Goal: Check status: Check status

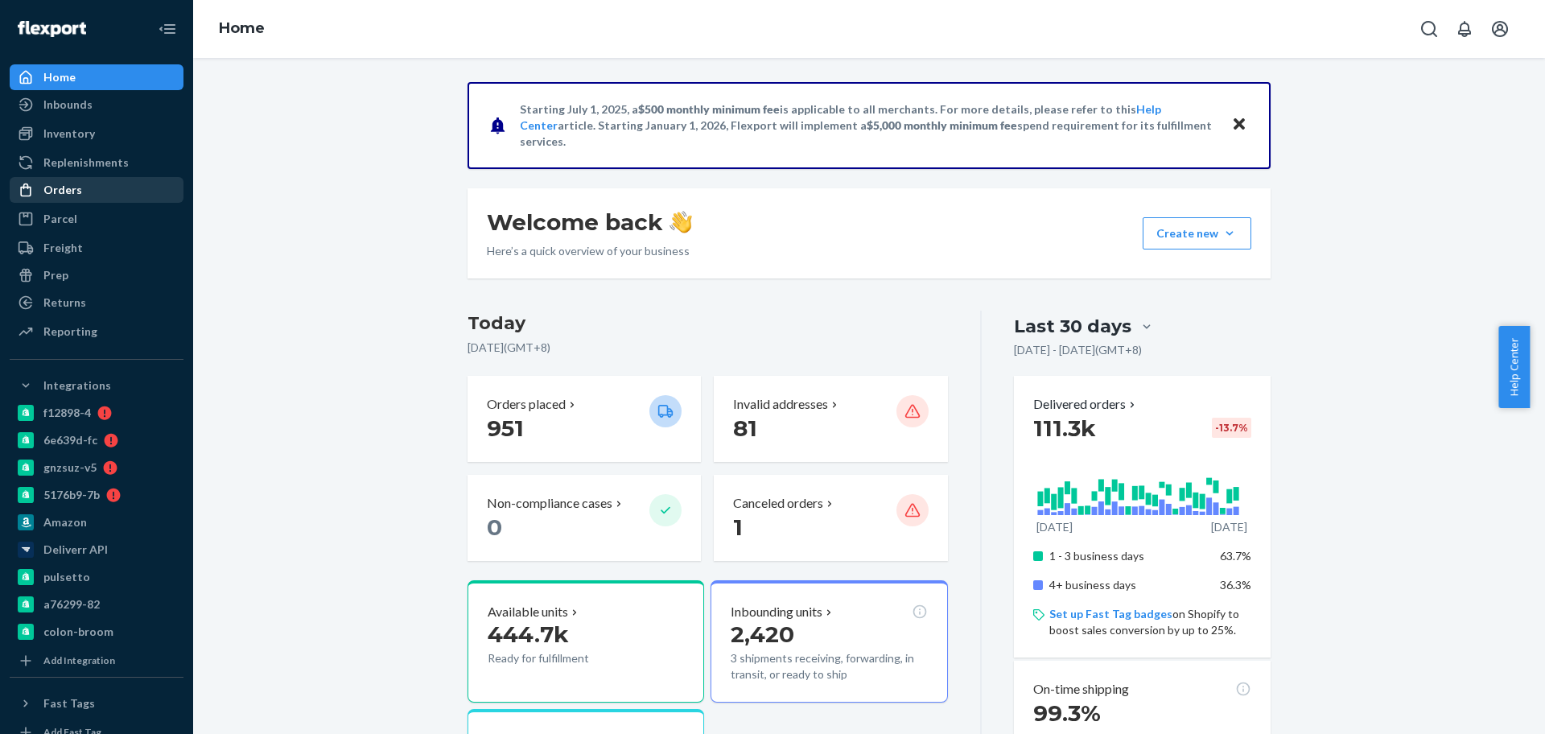
click at [105, 193] on div "Orders" at bounding box center [96, 190] width 171 height 23
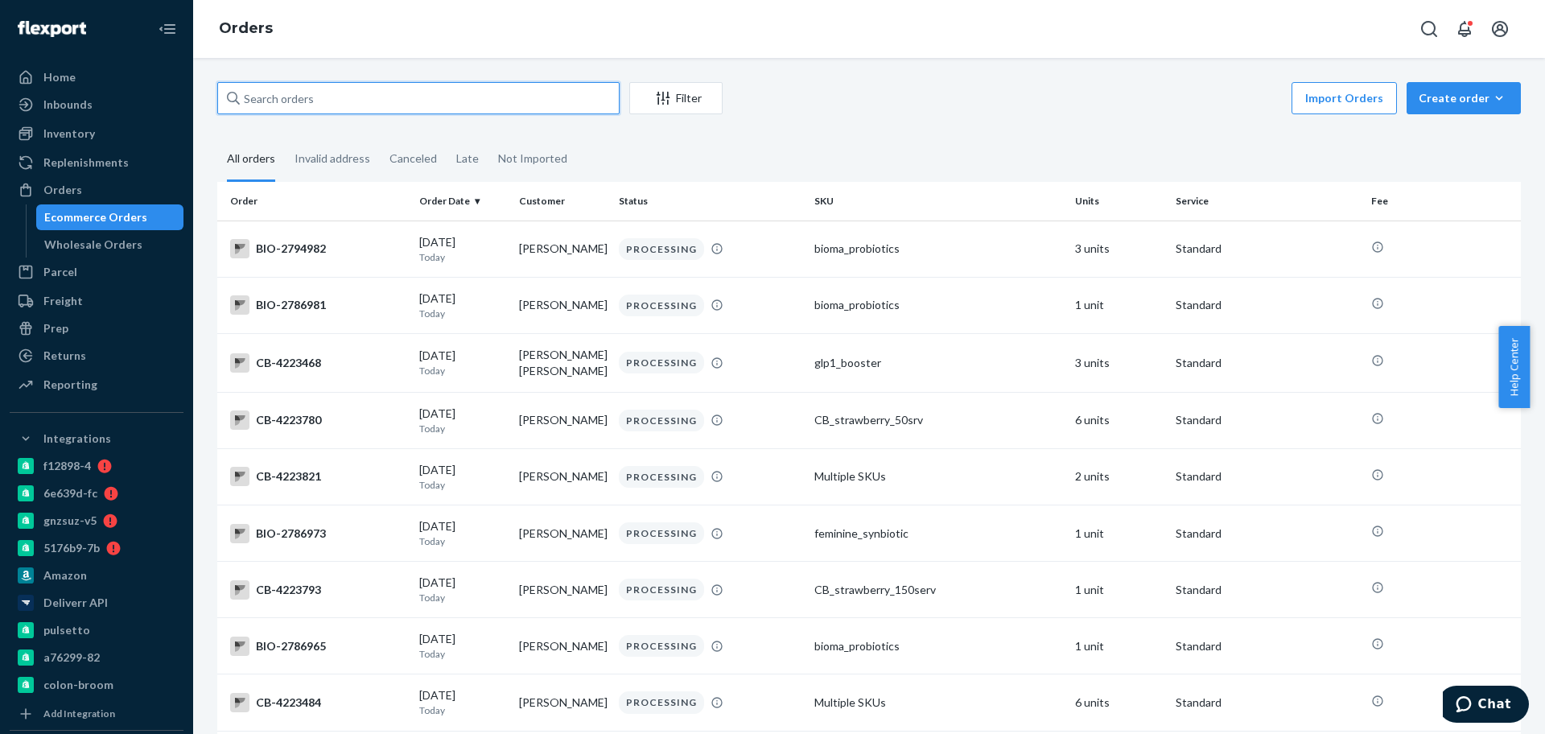
click at [291, 100] on input "text" at bounding box center [418, 98] width 402 height 32
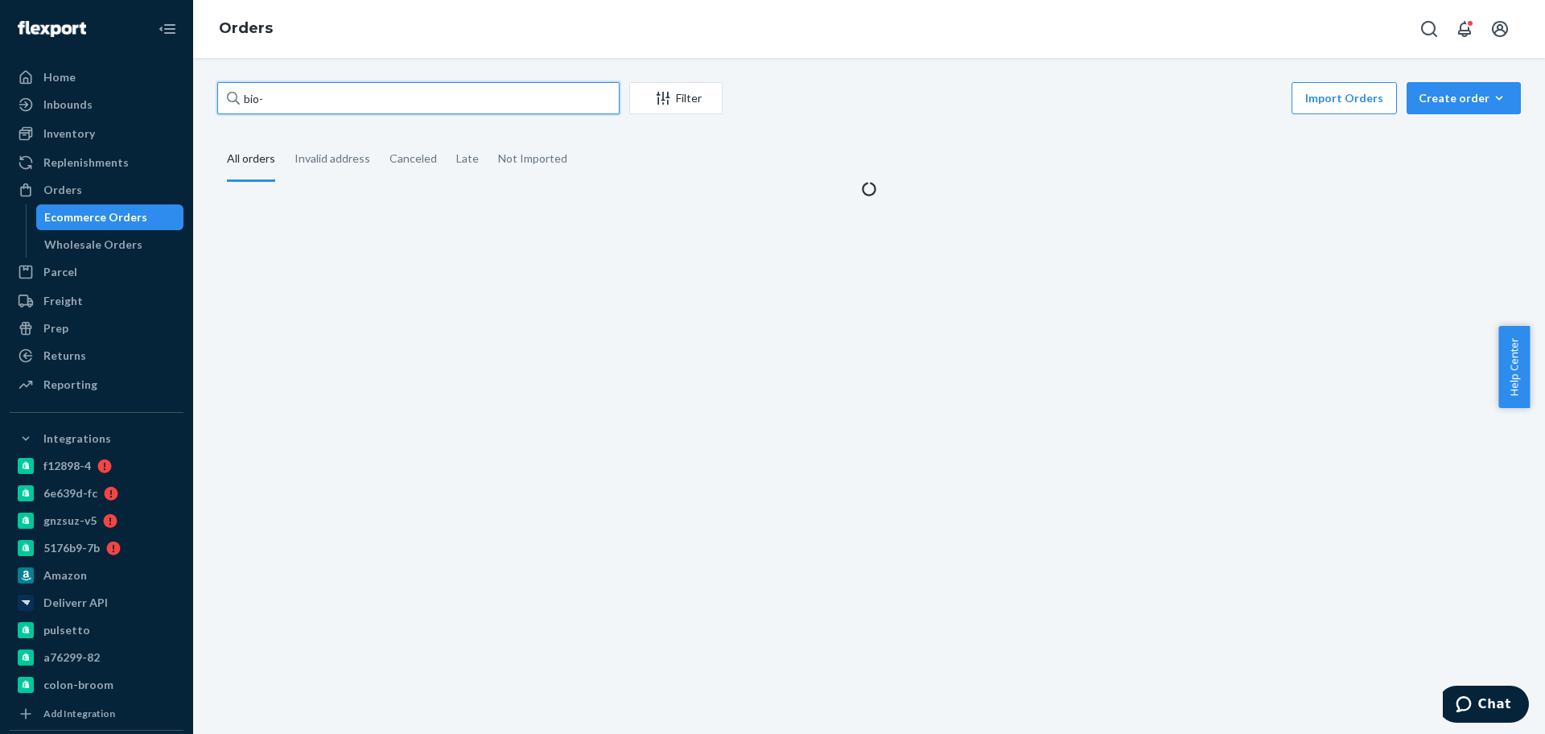
paste input "2794489"
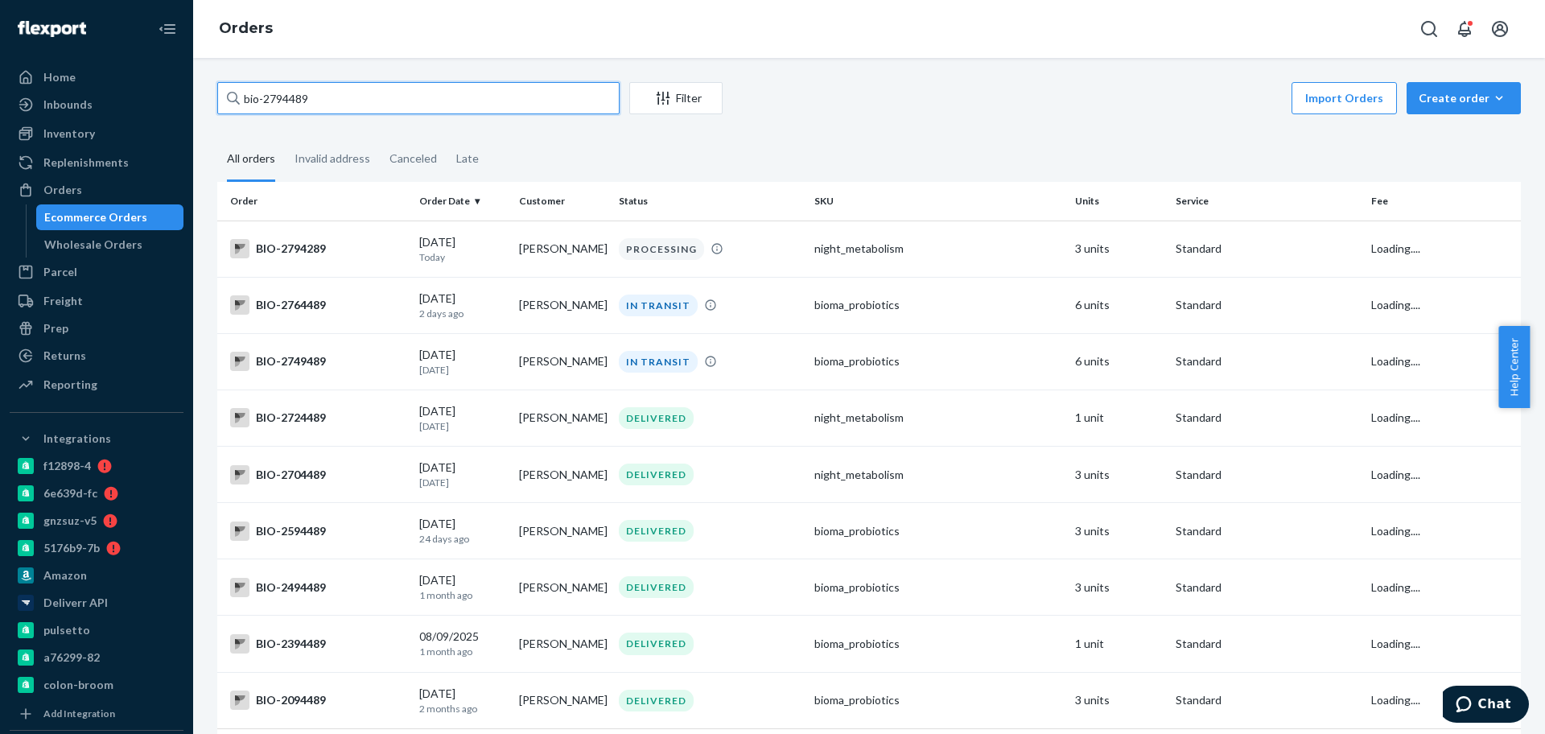
click at [263, 98] on input "bio-2794489" at bounding box center [418, 98] width 402 height 32
click at [307, 94] on input "bio- 2794489" at bounding box center [418, 98] width 402 height 32
paste input "89042"
click at [293, 101] on input "bio- 2789042" at bounding box center [418, 98] width 402 height 32
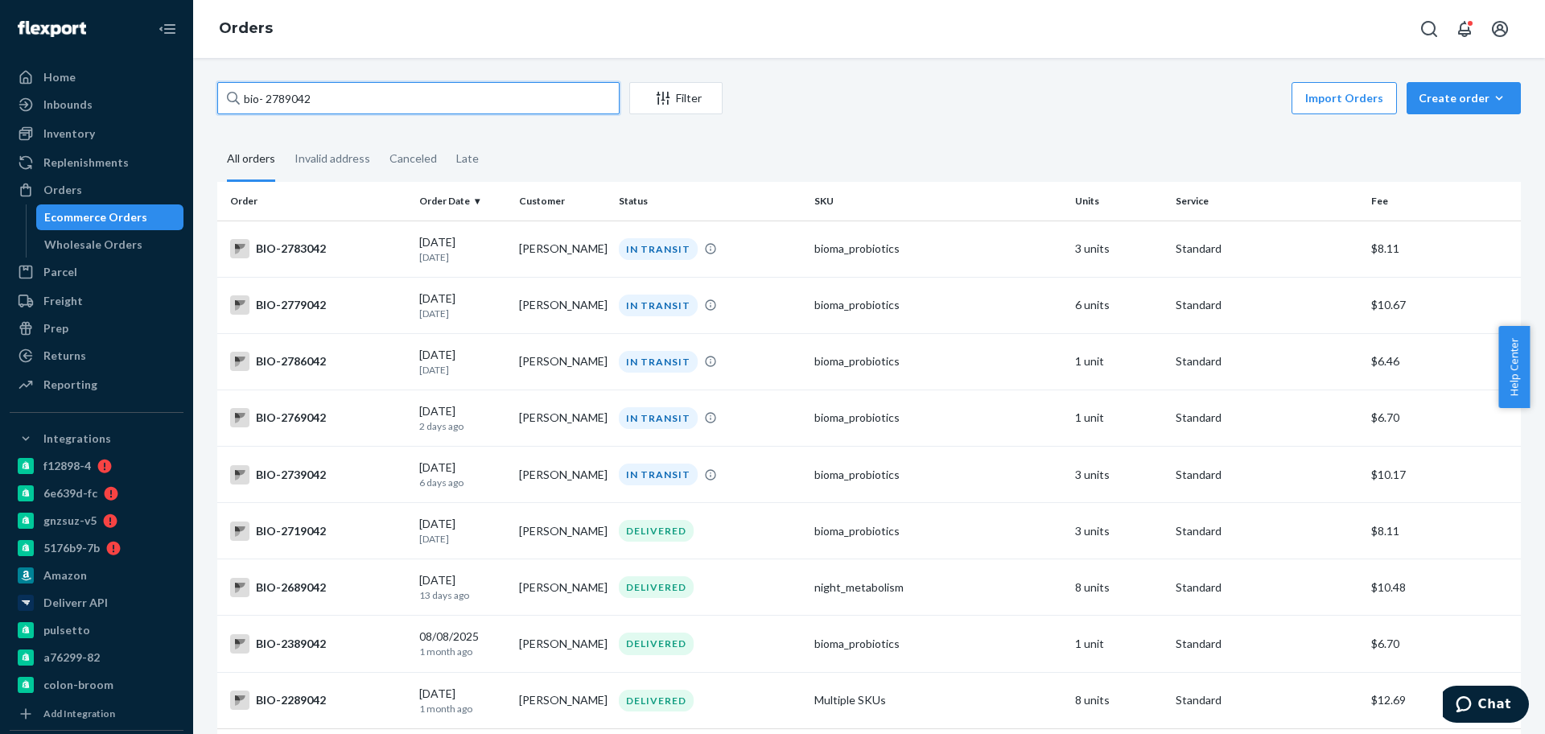
click at [293, 101] on input "bio- 2789042" at bounding box center [418, 98] width 402 height 32
click at [258, 96] on input "bio- 2789042" at bounding box center [418, 98] width 402 height 32
click at [283, 107] on input "bio-2789042" at bounding box center [418, 98] width 402 height 32
click at [282, 105] on input "bio-2789042" at bounding box center [418, 98] width 402 height 32
paste input "92319"
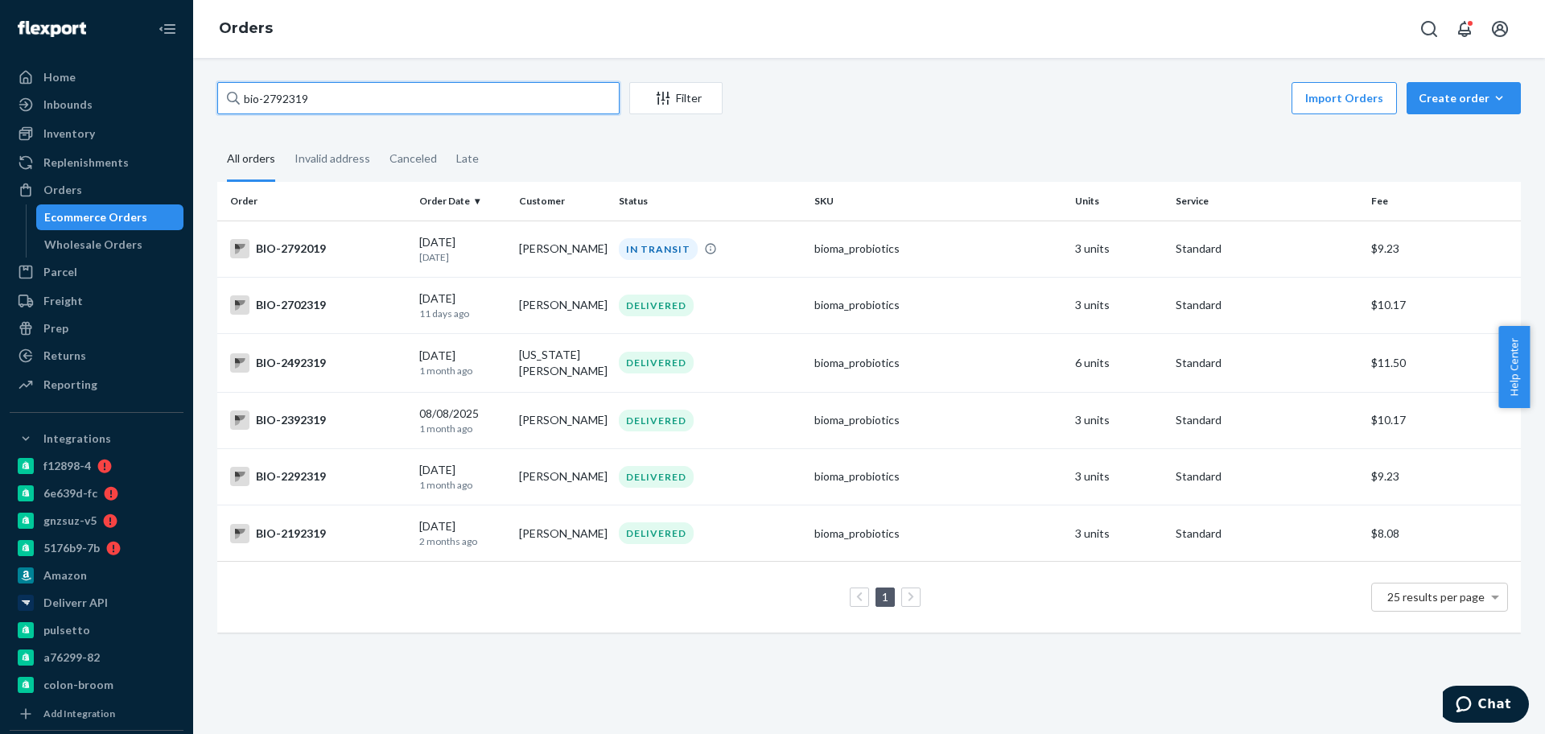
click at [292, 110] on input "bio-2792319" at bounding box center [418, 98] width 402 height 32
click at [292, 111] on input "bio-2792319" at bounding box center [418, 98] width 402 height 32
paste input "10457"
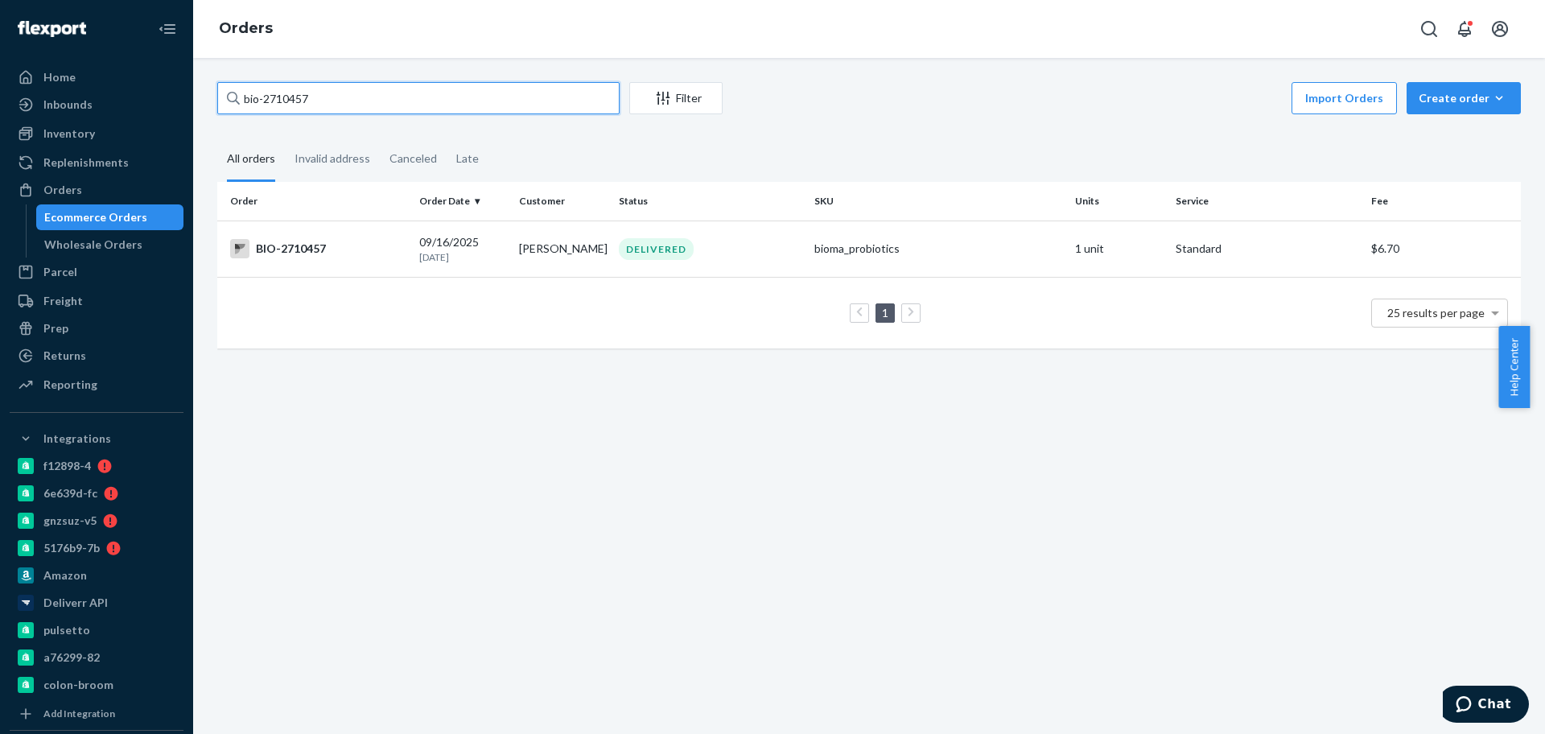
type input "bio-2710457"
click at [482, 241] on div "[DATE] [DATE]" at bounding box center [462, 249] width 87 height 30
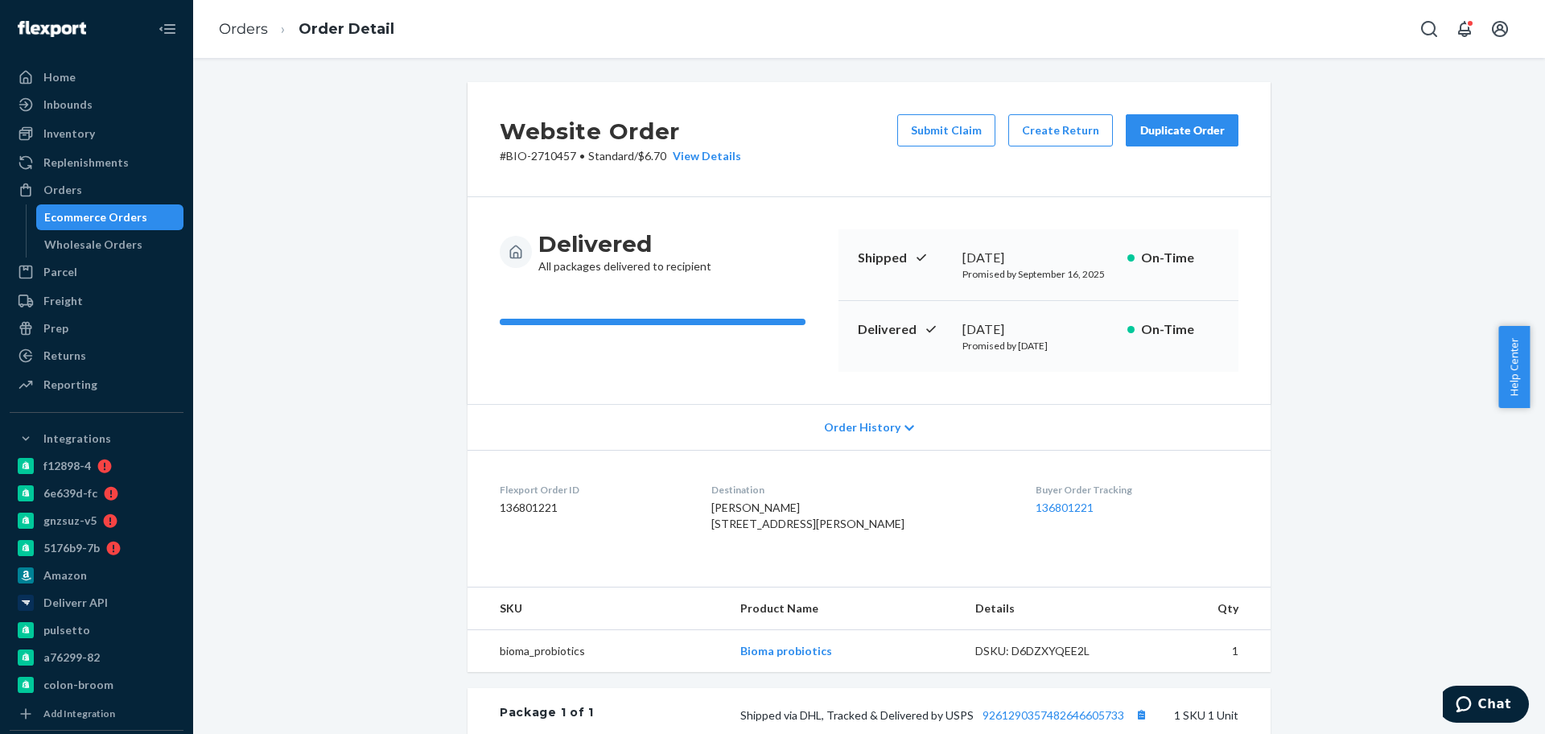
drag, startPoint x: 1086, startPoint y: 322, endPoint x: 944, endPoint y: 328, distance: 141.7
click at [944, 328] on div "Delivered [DATE] Promised by [DATE] On-Time" at bounding box center [1038, 336] width 400 height 71
copy div "[DATE]"
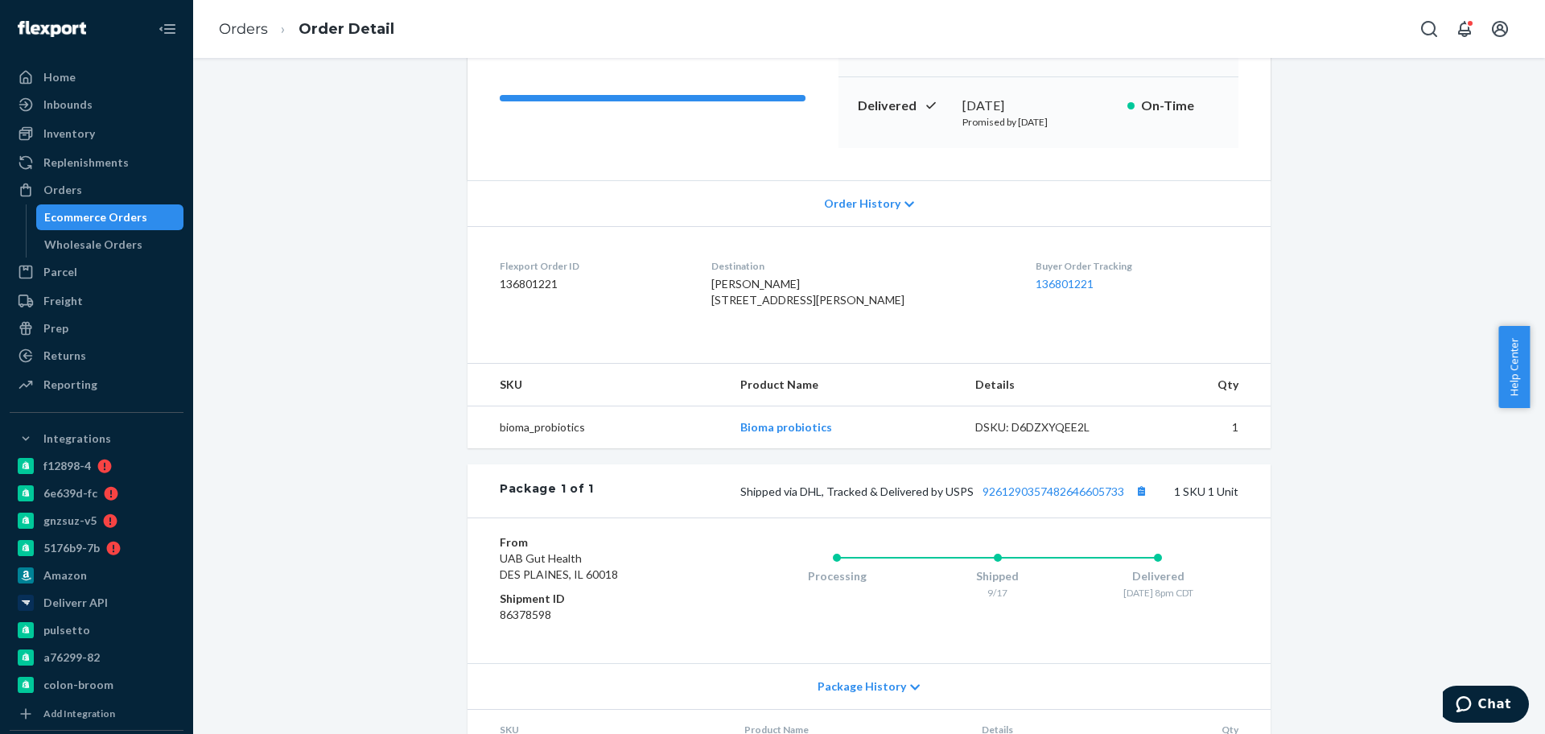
scroll to position [365, 0]
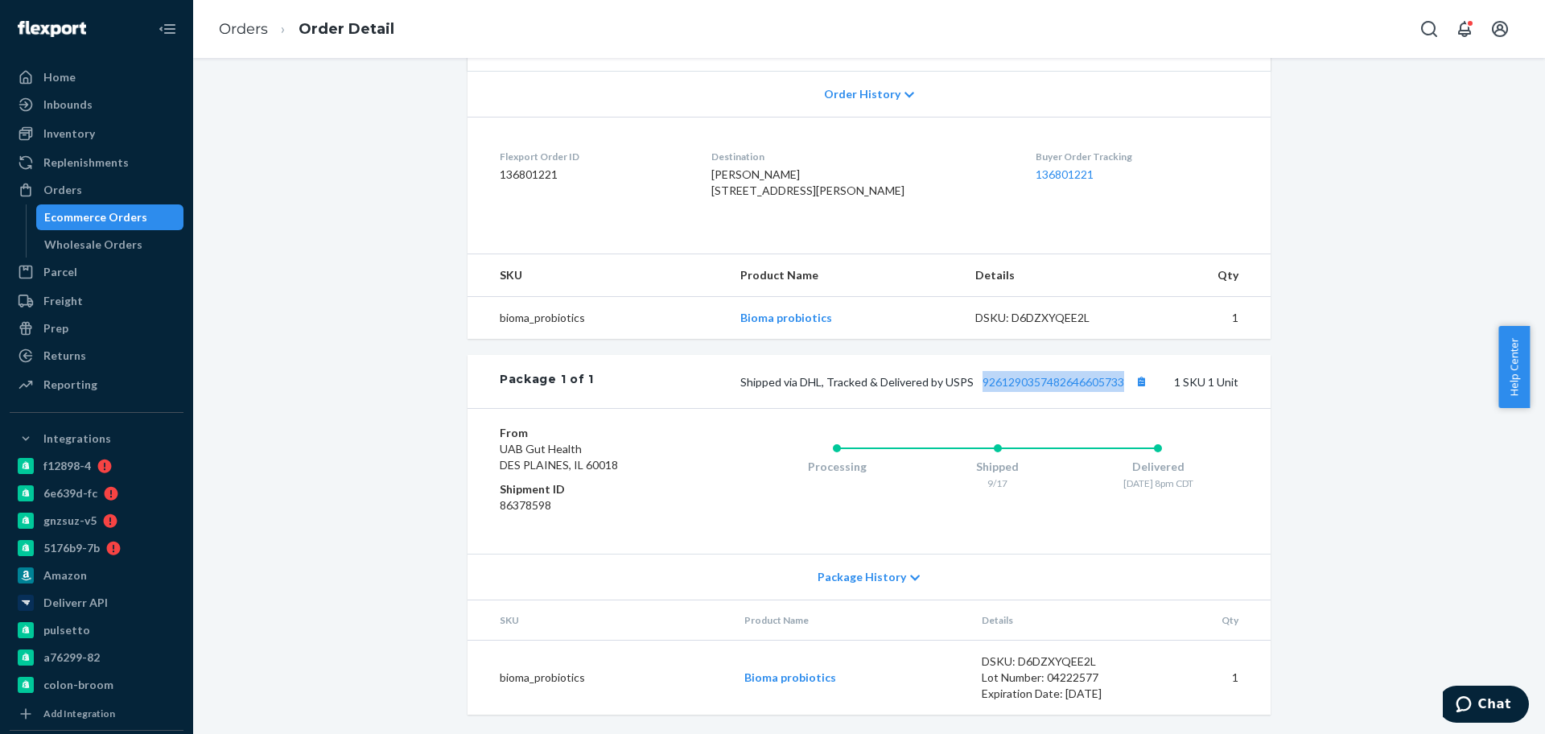
drag, startPoint x: 972, startPoint y: 384, endPoint x: 1123, endPoint y: 391, distance: 151.4
click at [1123, 391] on div "Shipped via DHL, Tracked & Delivered by USPS 9261290357482646605733 1 SKU 1 Unit" at bounding box center [916, 381] width 644 height 21
copy link "9261290357482646605733"
